Goal: Find specific page/section: Find specific page/section

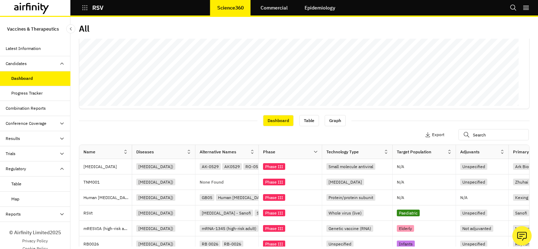
scroll to position [176, 0]
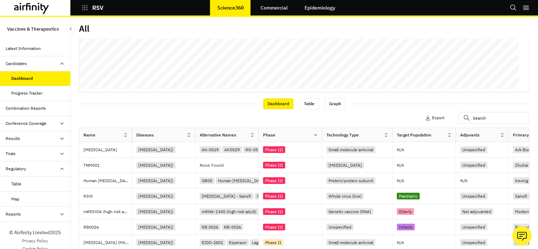
click at [385, 136] on icon at bounding box center [385, 134] width 5 height 5
click at [383, 136] on icon at bounding box center [385, 134] width 5 height 5
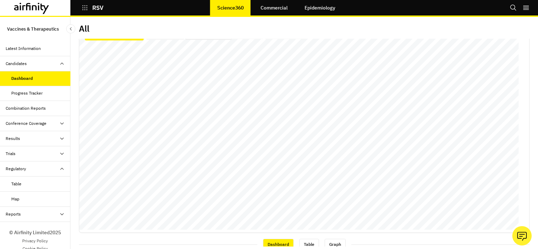
scroll to position [0, 0]
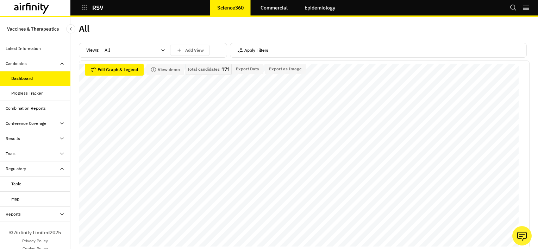
click at [250, 50] on button "Apply Filters" at bounding box center [252, 50] width 31 height 11
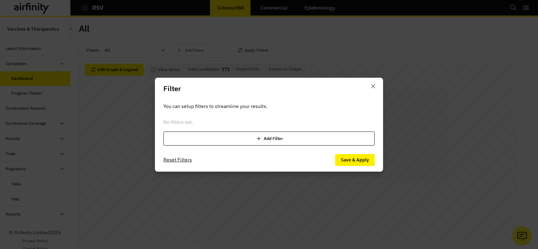
click at [259, 139] on icon at bounding box center [258, 138] width 7 height 7
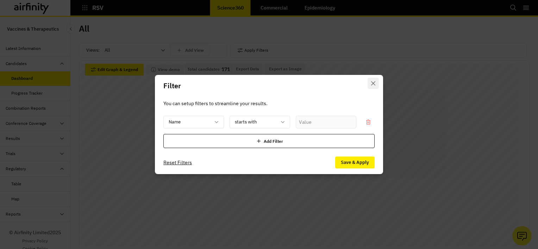
click at [374, 82] on icon "Close" at bounding box center [373, 83] width 4 height 4
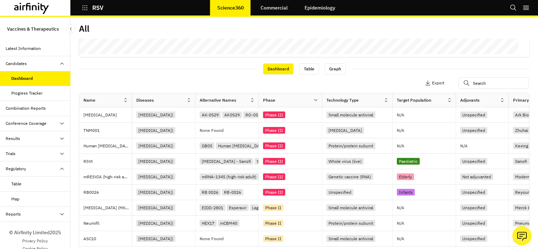
scroll to position [211, 0]
click at [386, 97] on icon at bounding box center [385, 99] width 5 height 5
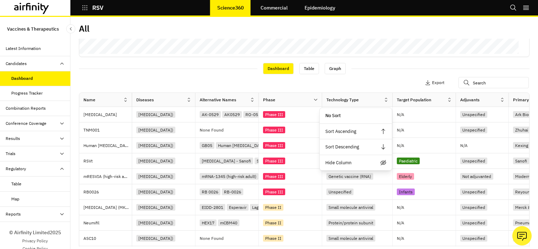
click at [386, 97] on icon at bounding box center [385, 99] width 5 height 5
click at [339, 144] on div "Sort Descending" at bounding box center [355, 147] width 72 height 16
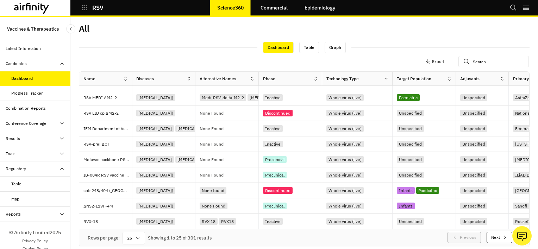
scroll to position [6, 0]
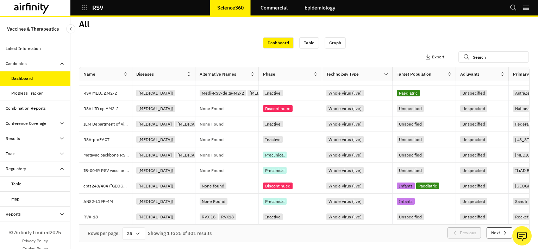
click at [502, 233] on icon "button" at bounding box center [505, 233] width 6 height 6
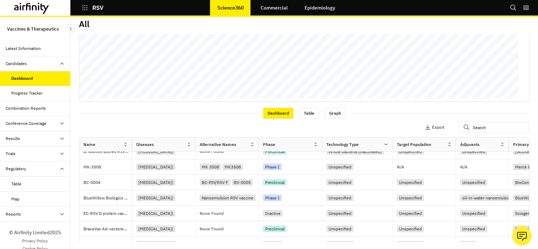
scroll to position [0, 0]
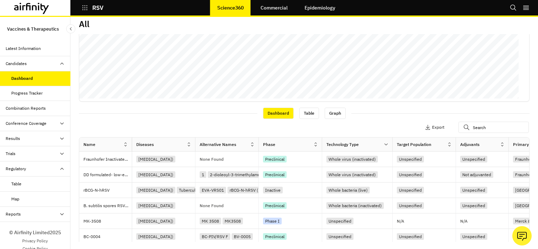
click at [27, 93] on div "Progress Tracker" at bounding box center [26, 93] width 31 height 6
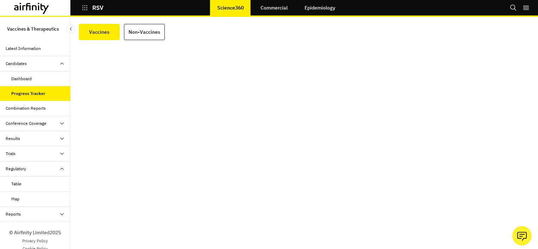
click at [21, 76] on div "Dashboard" at bounding box center [21, 79] width 20 height 6
